Goal: Information Seeking & Learning: Learn about a topic

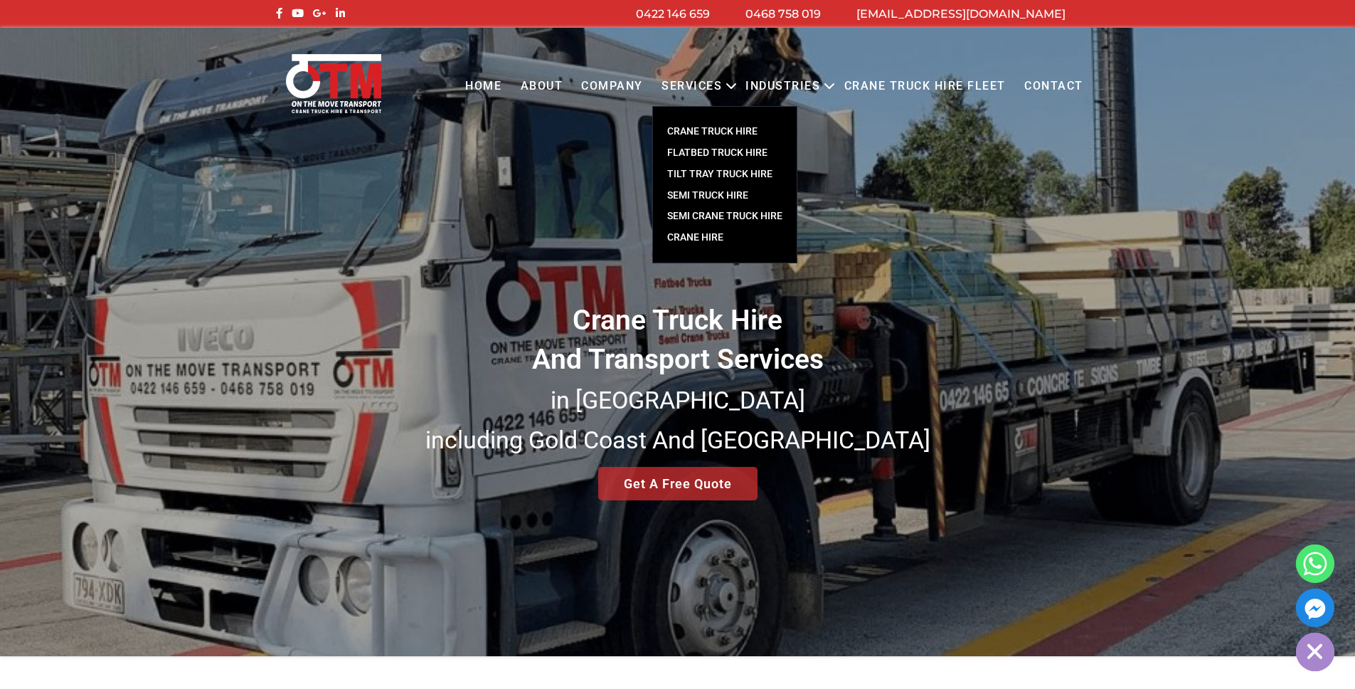
click at [726, 197] on link "SEMI TRUCK HIRE" at bounding box center [725, 195] width 144 height 21
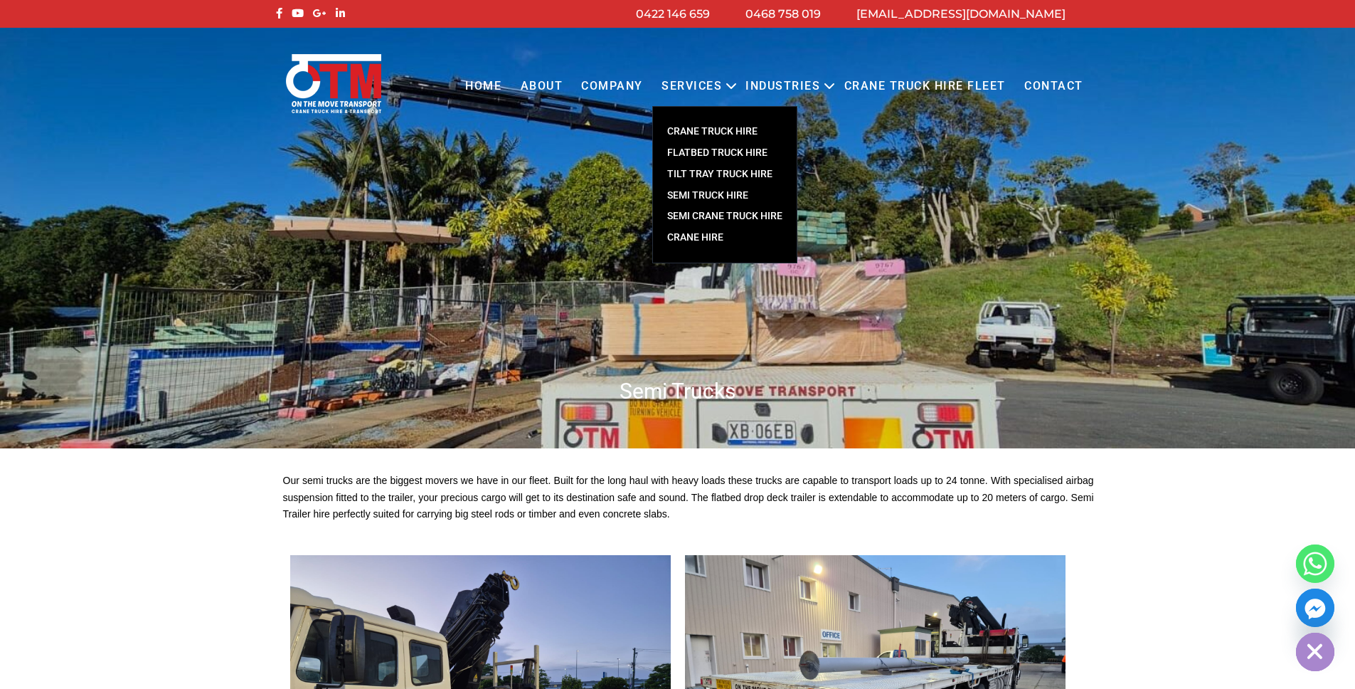
click at [728, 154] on link "FLATBED TRUCK HIRE" at bounding box center [725, 152] width 144 height 21
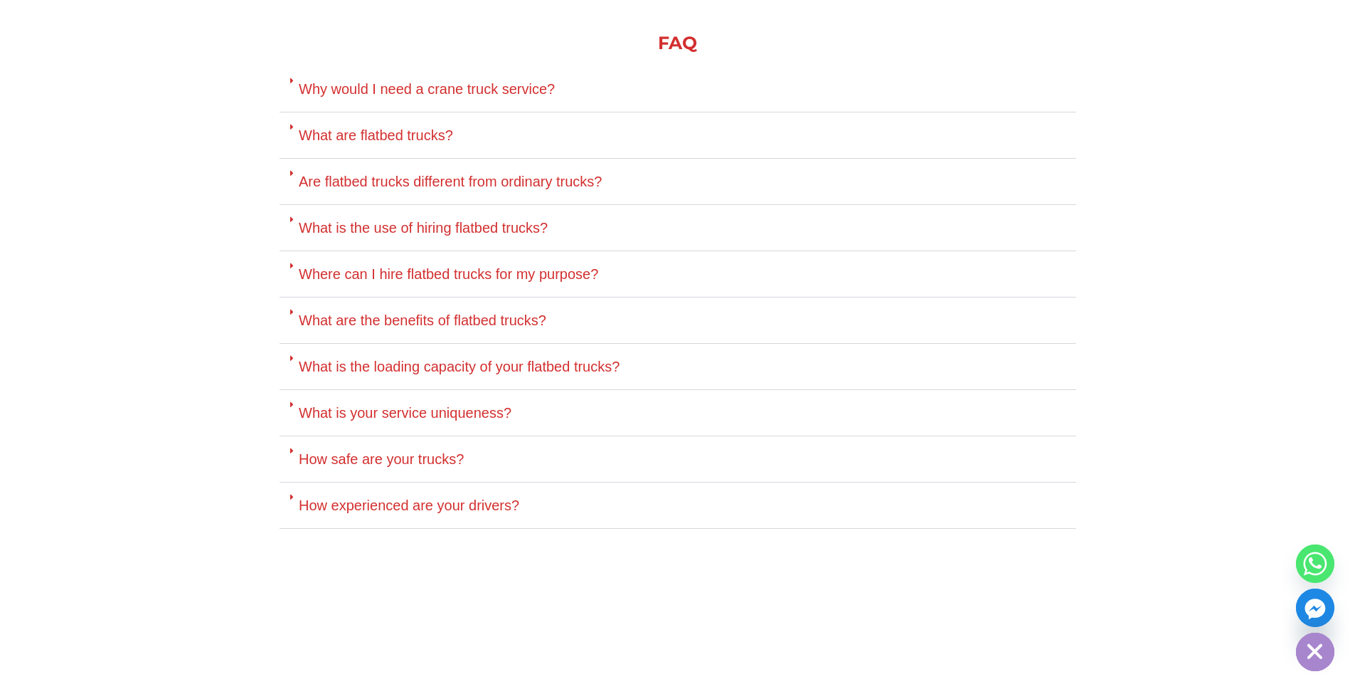
scroll to position [3565, 0]
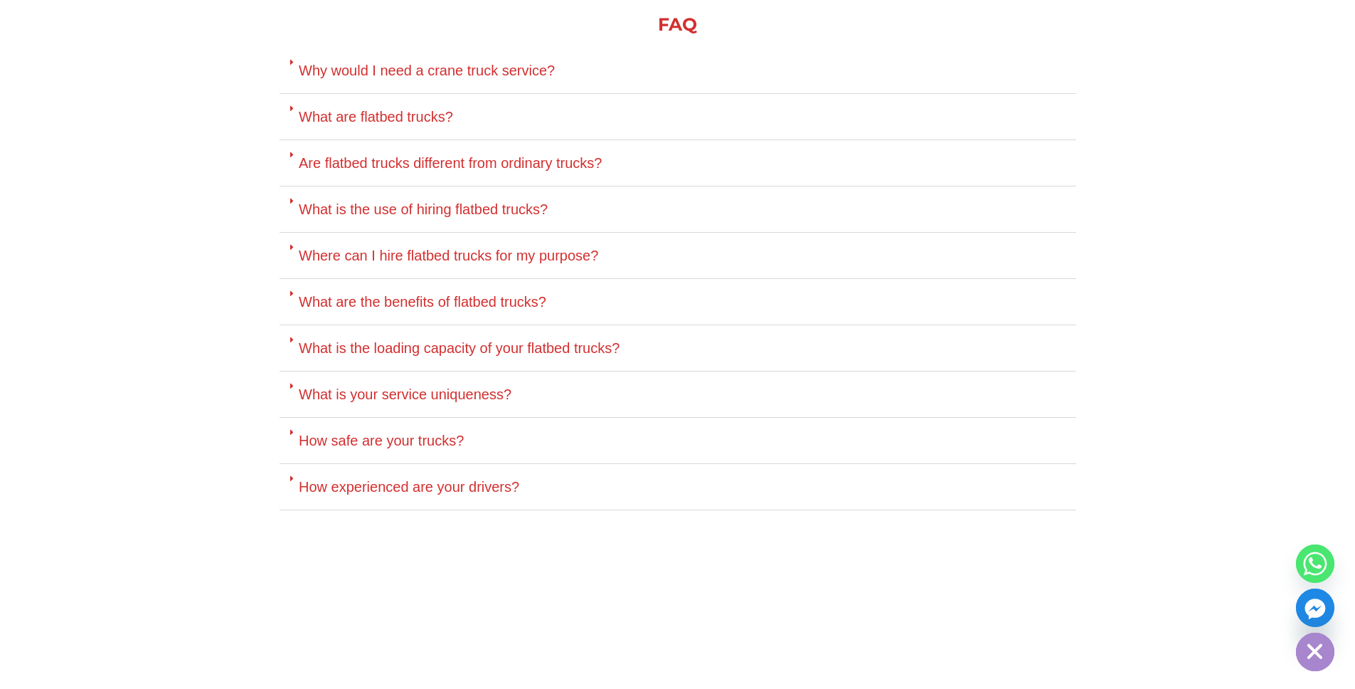
click at [548, 464] on div "How experienced are your drivers?" at bounding box center [678, 487] width 797 height 46
